Goal: Find specific page/section: Find specific page/section

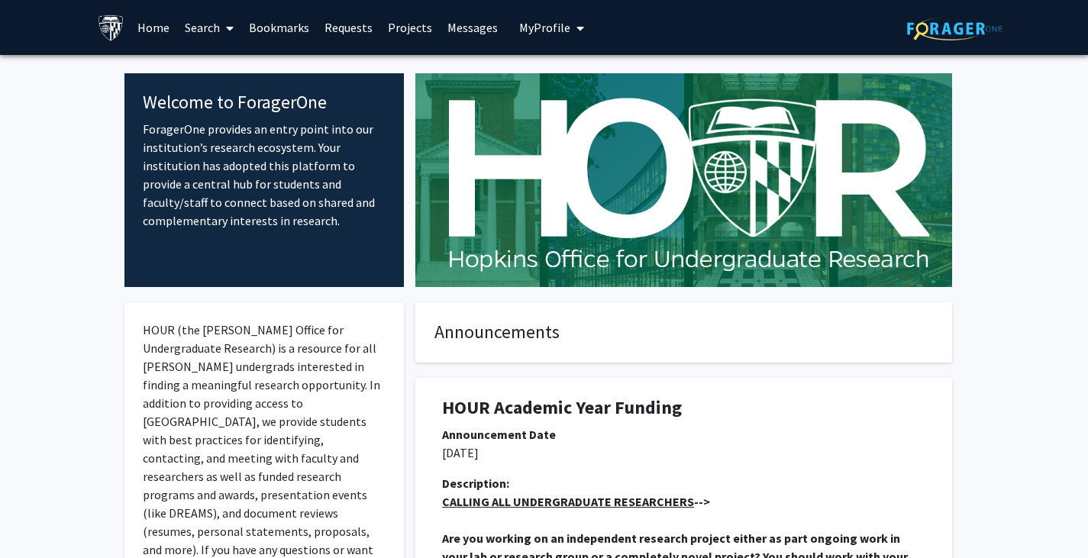
click at [276, 27] on link "Bookmarks" at bounding box center [279, 27] width 76 height 53
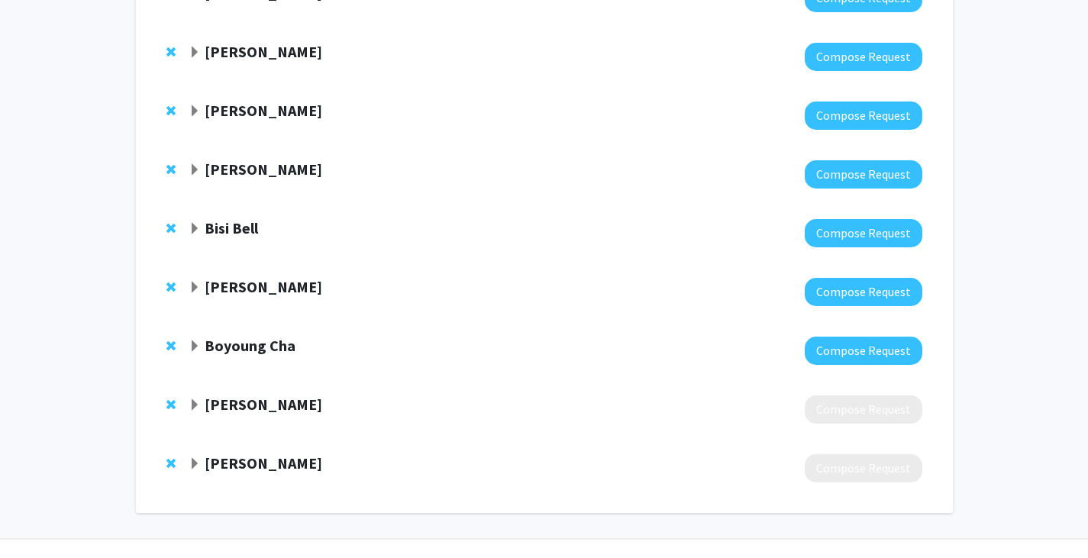
scroll to position [554, 0]
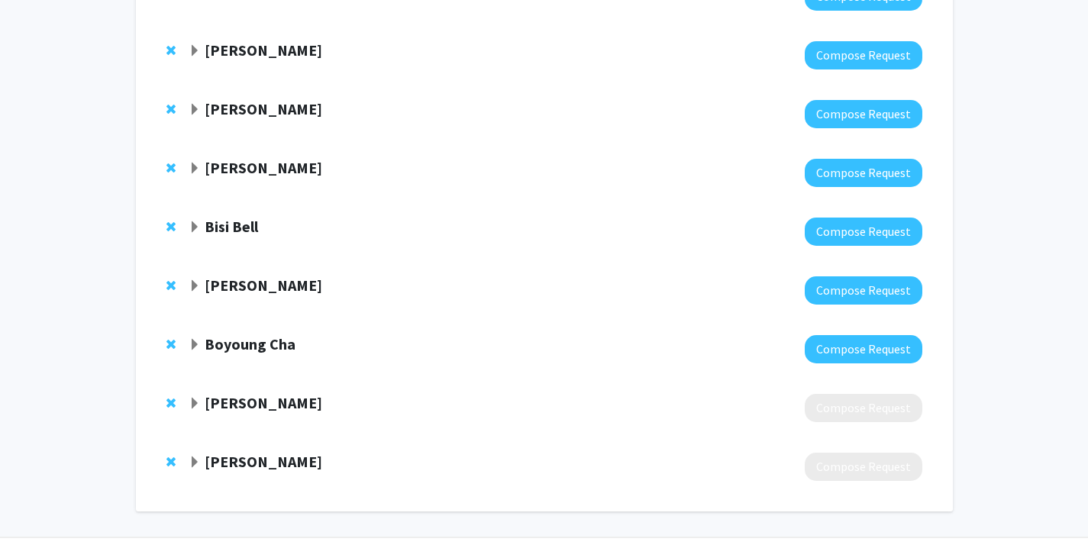
click at [213, 463] on strong "[PERSON_NAME]" at bounding box center [264, 461] width 118 height 19
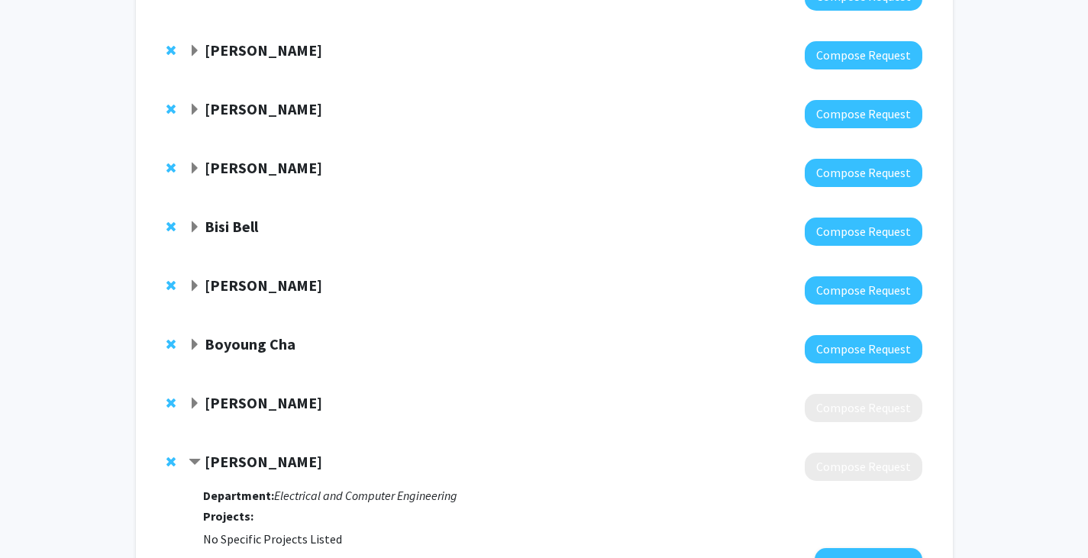
scroll to position [683, 0]
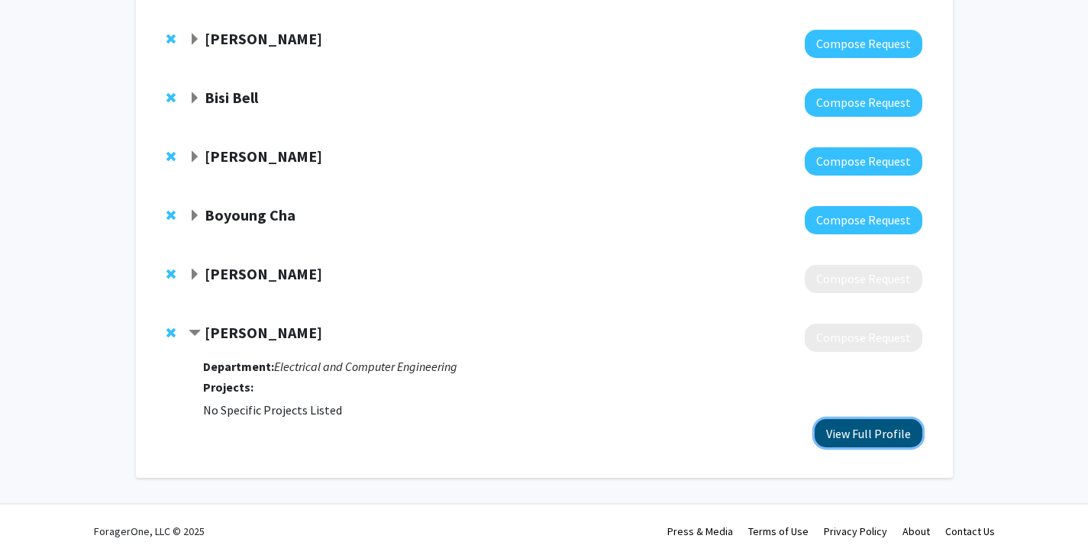
click at [835, 432] on button "View Full Profile" at bounding box center [869, 433] width 108 height 28
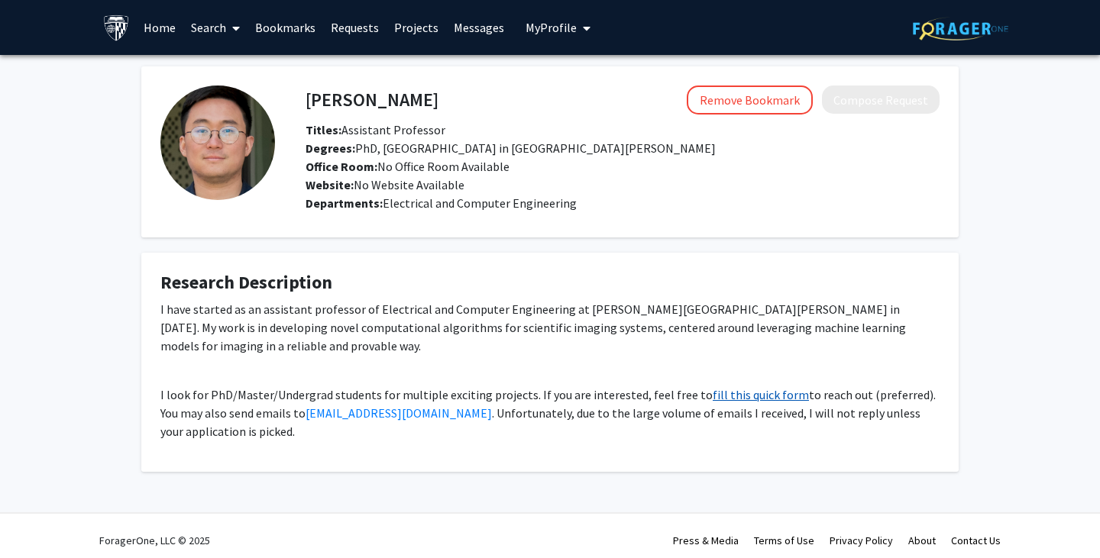
click at [728, 387] on link "fill this quick form" at bounding box center [760, 394] width 96 height 15
